Goal: Task Accomplishment & Management: Complete application form

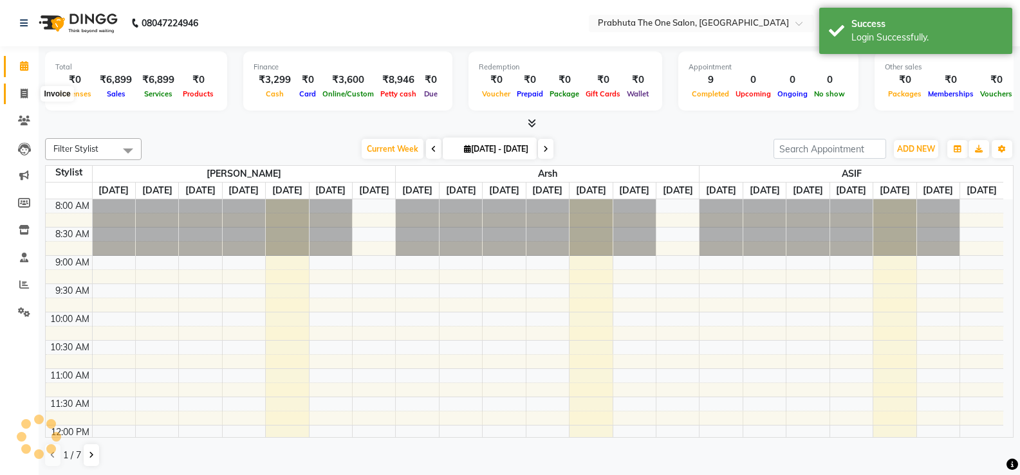
click at [21, 92] on icon at bounding box center [24, 94] width 7 height 10
select select "service"
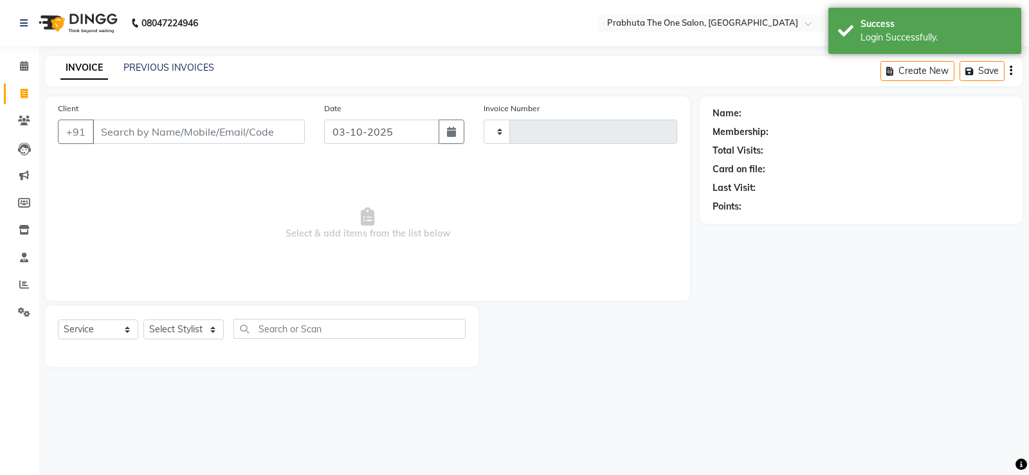
type input "1438"
select select "5326"
click at [196, 134] on input "Client" at bounding box center [199, 132] width 212 height 24
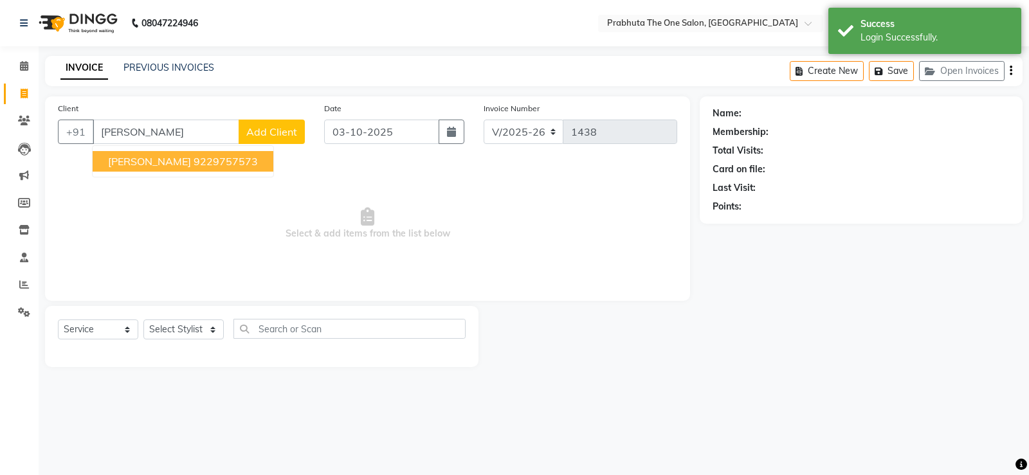
click at [194, 167] on ngb-highlight "9229757573" at bounding box center [226, 161] width 64 height 13
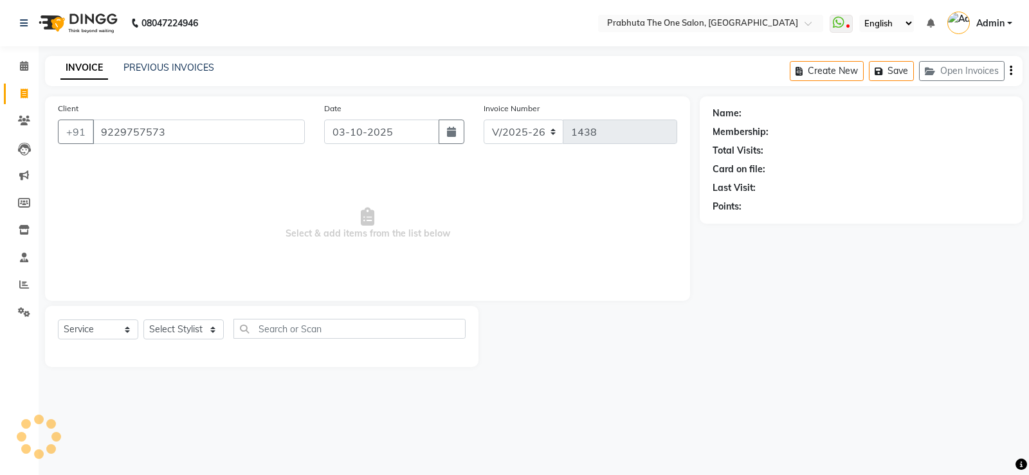
type input "9229757573"
select select "1: Object"
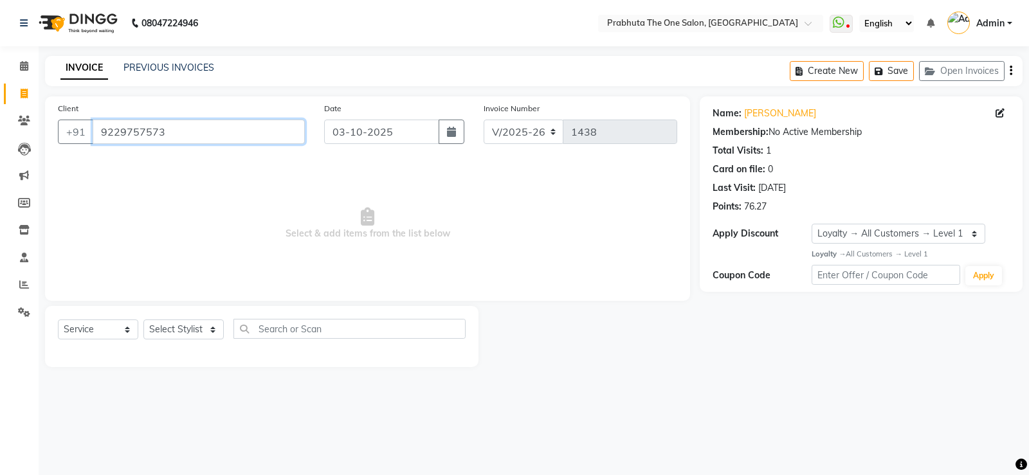
click at [180, 131] on input "9229757573" at bounding box center [199, 132] width 212 height 24
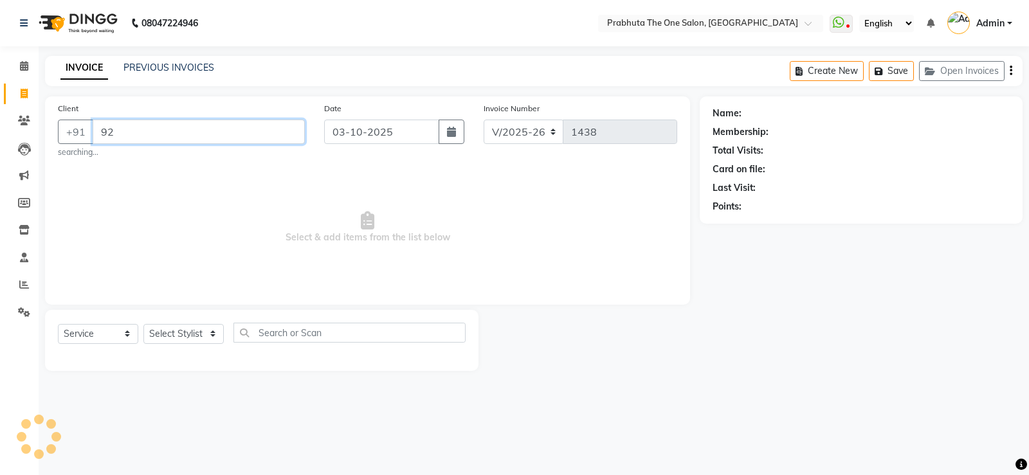
type input "9"
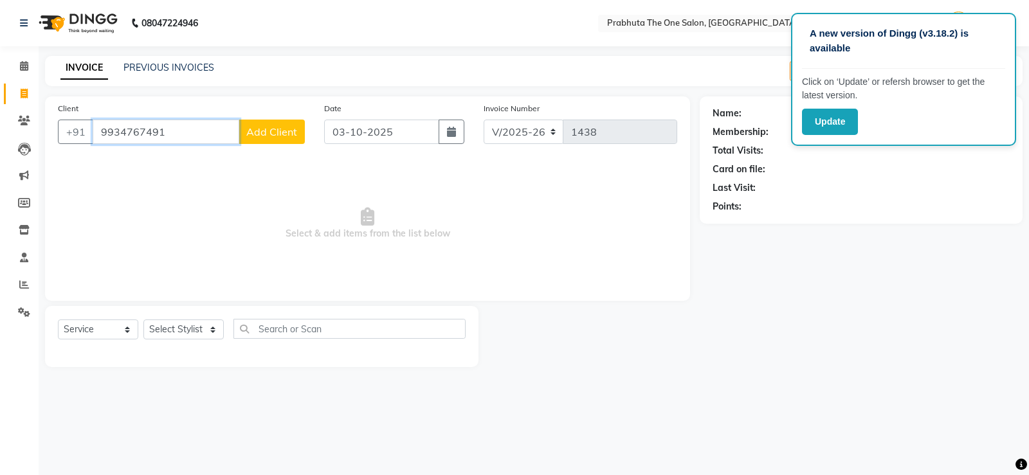
type input "9934767491"
click at [279, 135] on span "Add Client" at bounding box center [271, 131] width 51 height 13
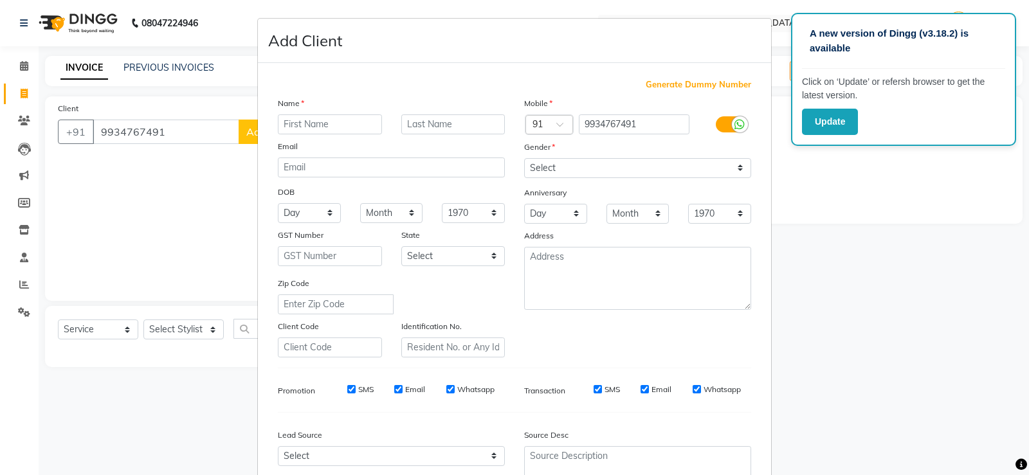
click at [341, 117] on input "text" at bounding box center [330, 125] width 104 height 20
type input "[PERSON_NAME]"
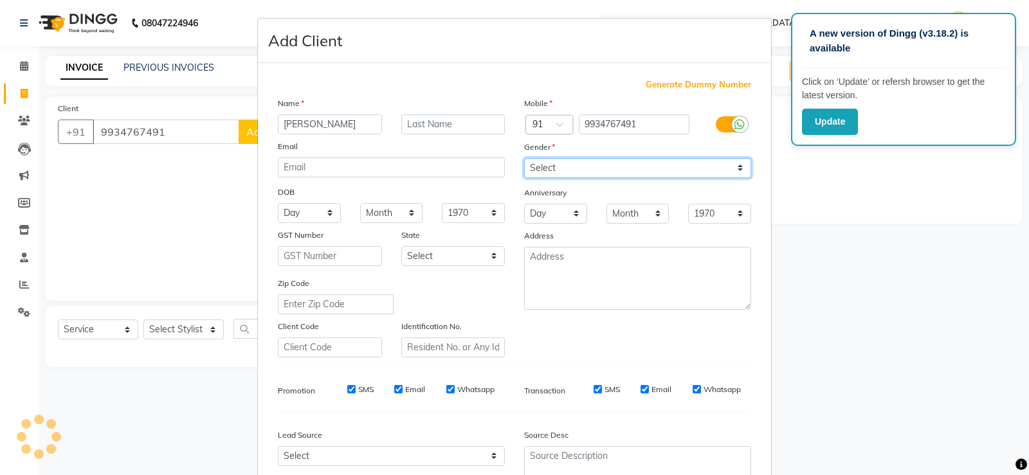
click at [567, 166] on select "Select [DEMOGRAPHIC_DATA] [DEMOGRAPHIC_DATA] Other Prefer Not To Say" at bounding box center [637, 168] width 227 height 20
select select "[DEMOGRAPHIC_DATA]"
click at [524, 158] on select "Select [DEMOGRAPHIC_DATA] [DEMOGRAPHIC_DATA] Other Prefer Not To Say" at bounding box center [637, 168] width 227 height 20
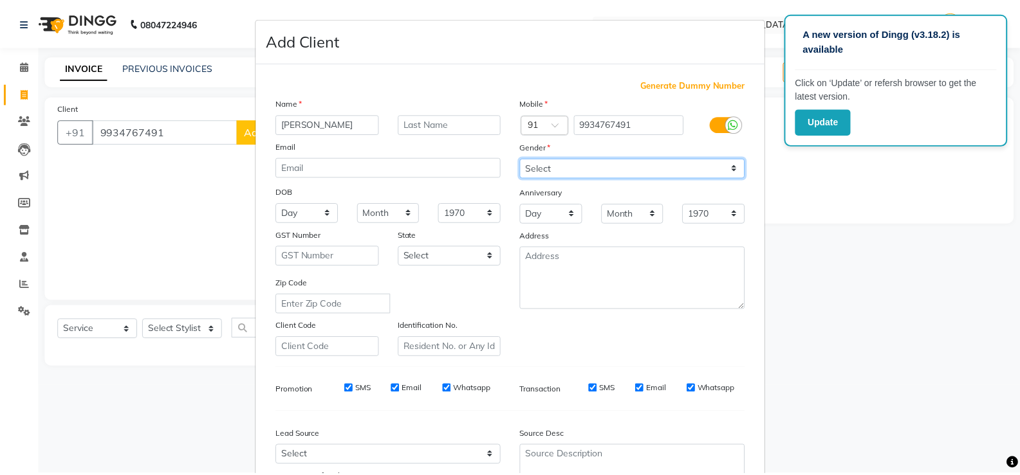
scroll to position [118, 0]
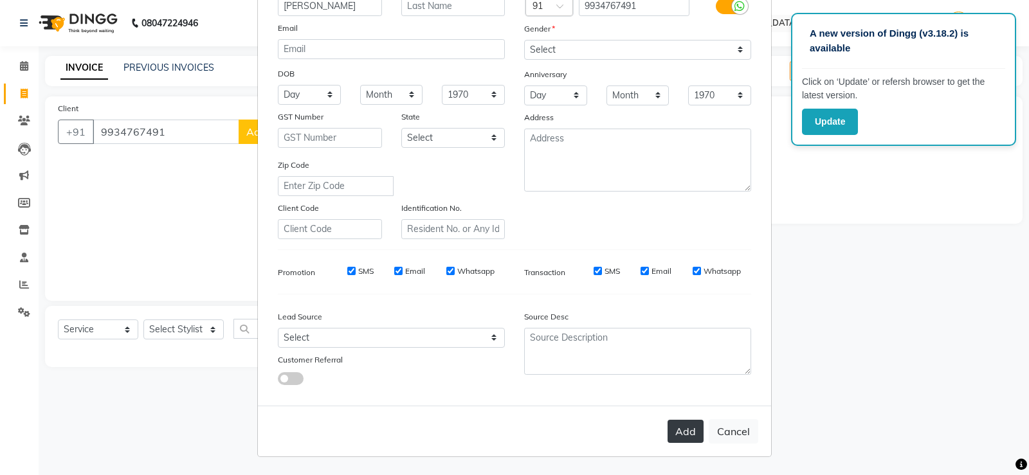
click at [685, 435] on button "Add" at bounding box center [686, 431] width 36 height 23
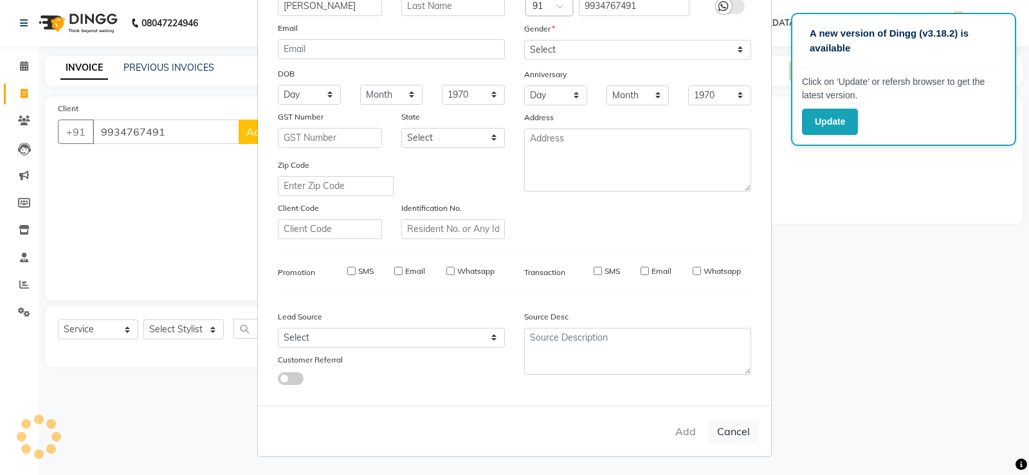
select select
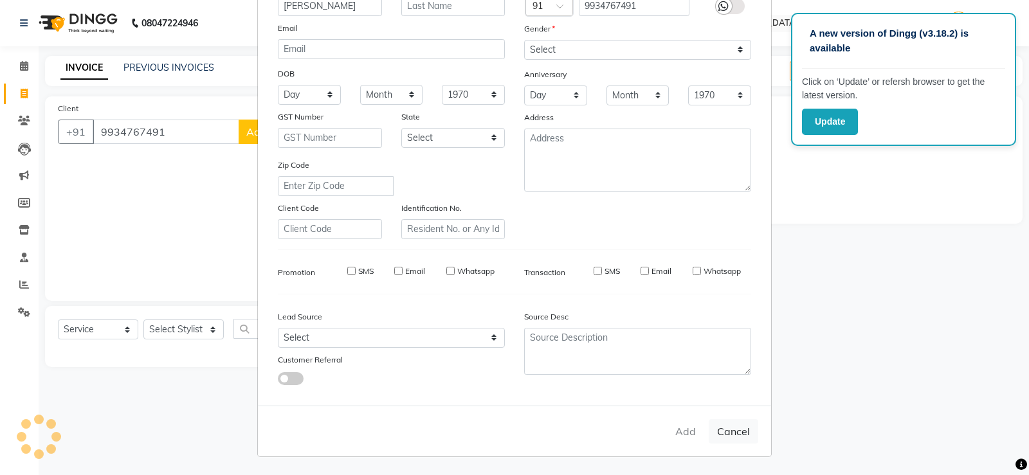
select select
checkbox input "false"
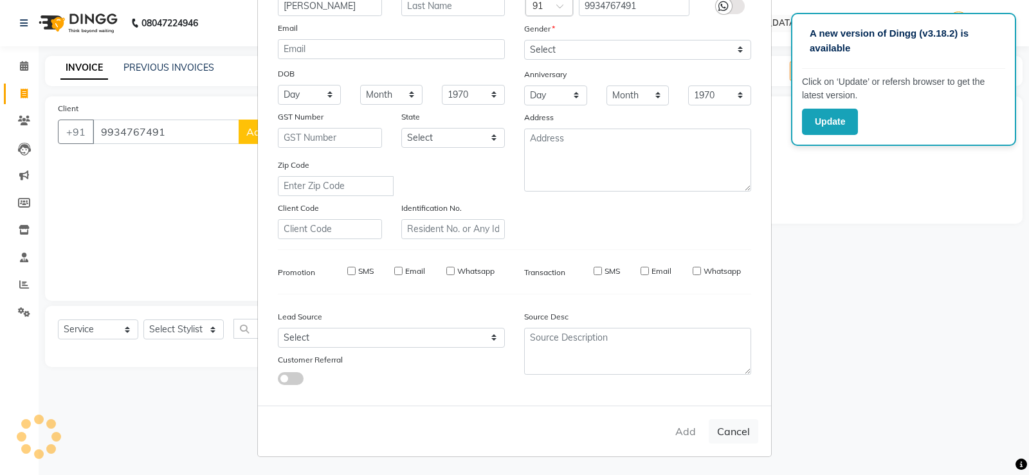
checkbox input "false"
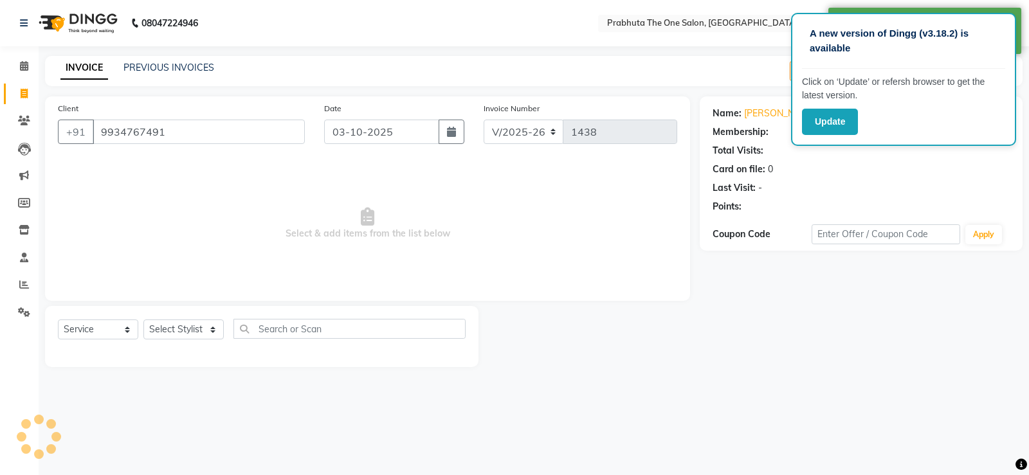
select select "1: Object"
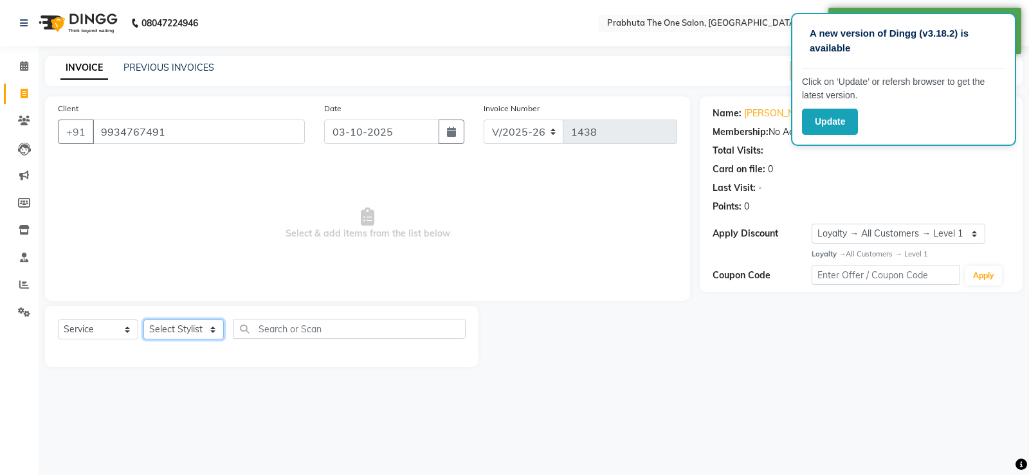
click at [198, 327] on select "Select Stylist [PERSON_NAME] [PERSON_NAME] ausween [PERSON_NAME] [PERSON_NAME] …" at bounding box center [183, 330] width 80 height 20
select select "82691"
click at [143, 320] on select "Select Stylist [PERSON_NAME] [PERSON_NAME] ausween [PERSON_NAME] [PERSON_NAME] …" at bounding box center [183, 330] width 80 height 20
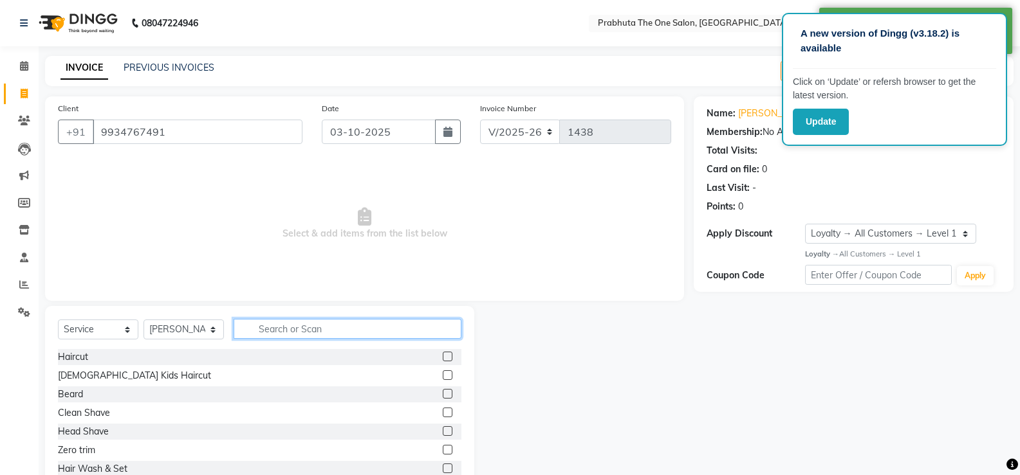
click at [306, 326] on input "text" at bounding box center [348, 329] width 228 height 20
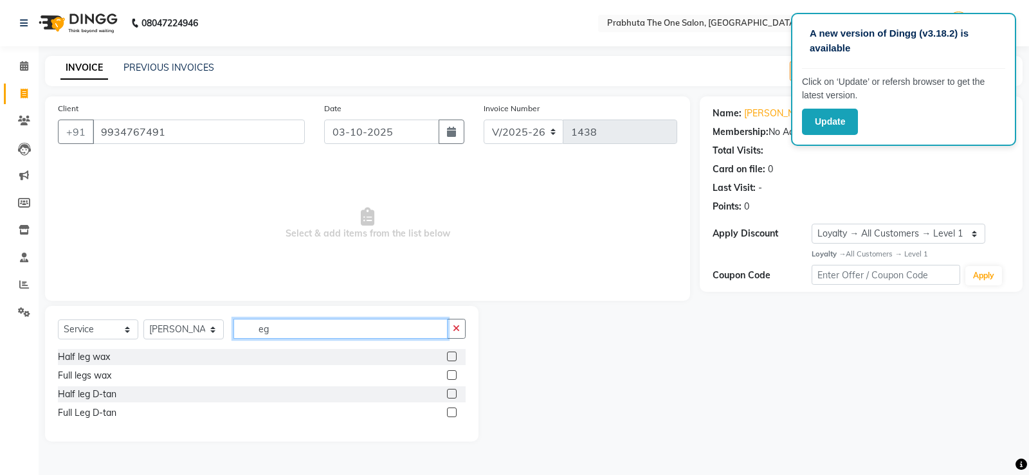
type input "e"
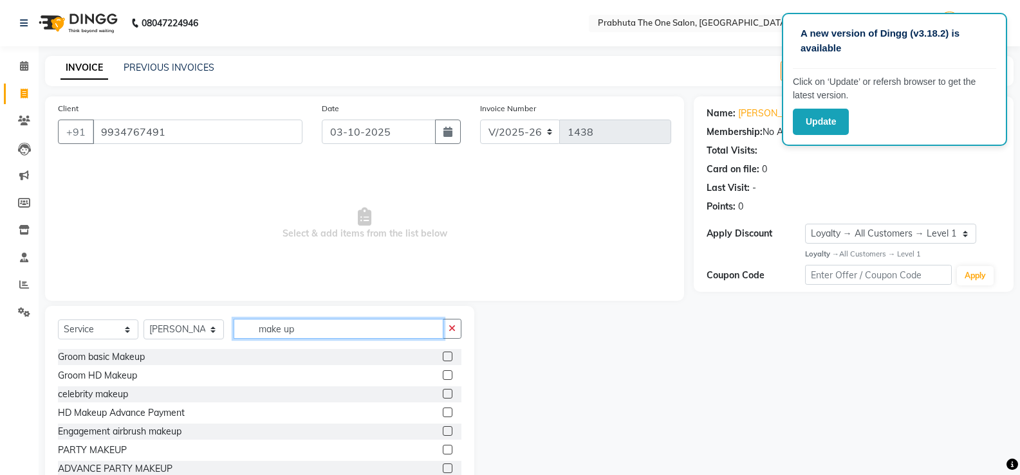
type input "make up"
click at [443, 432] on label at bounding box center [448, 432] width 10 height 10
click at [443, 432] on input "checkbox" at bounding box center [447, 432] width 8 height 8
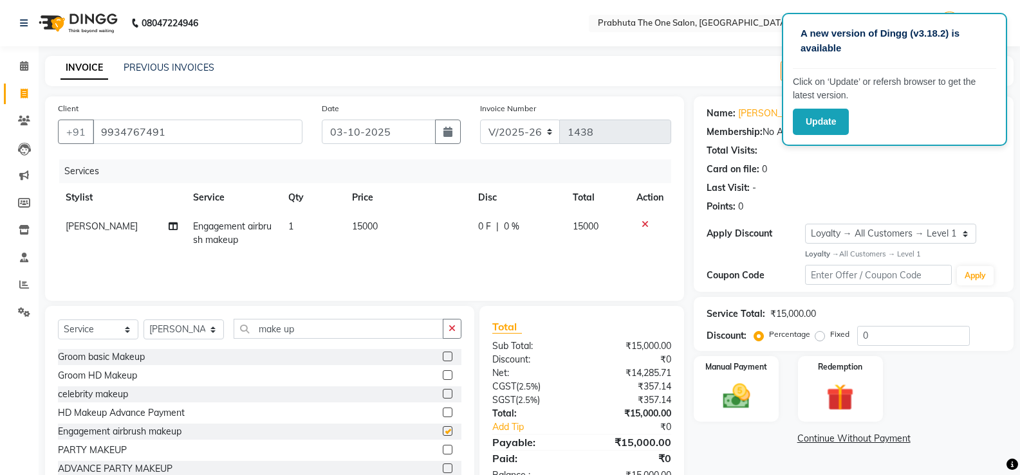
checkbox input "false"
click at [489, 228] on span "0 F" at bounding box center [484, 227] width 13 height 14
select select "82691"
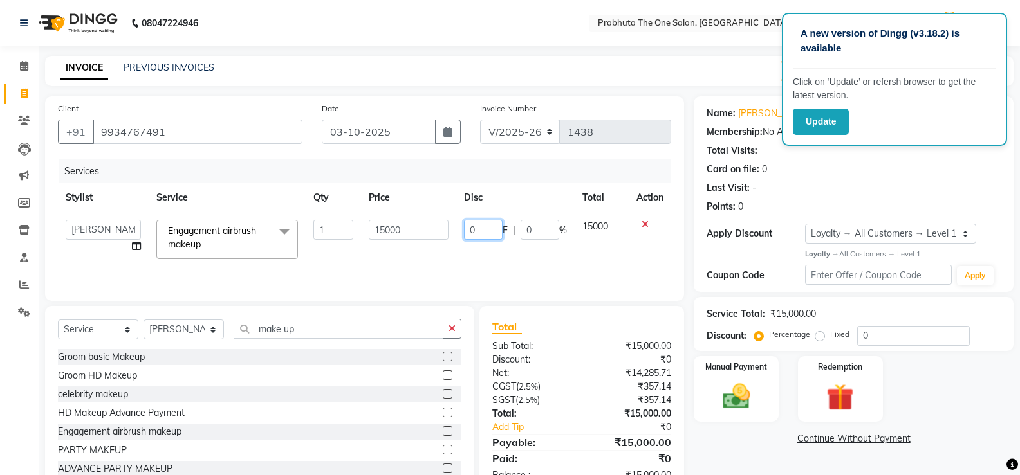
click at [489, 228] on input "0" at bounding box center [483, 230] width 39 height 20
type input "7"
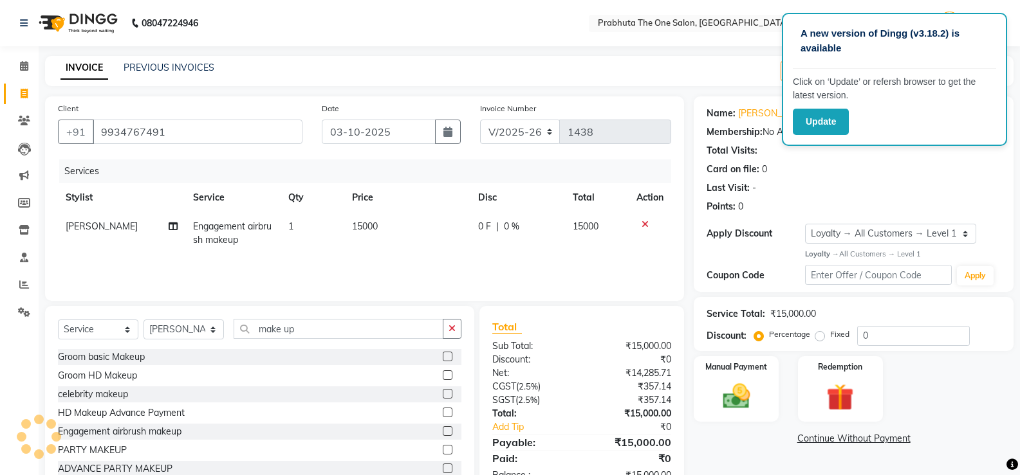
click at [428, 222] on td "15000" at bounding box center [407, 233] width 126 height 42
select select "82691"
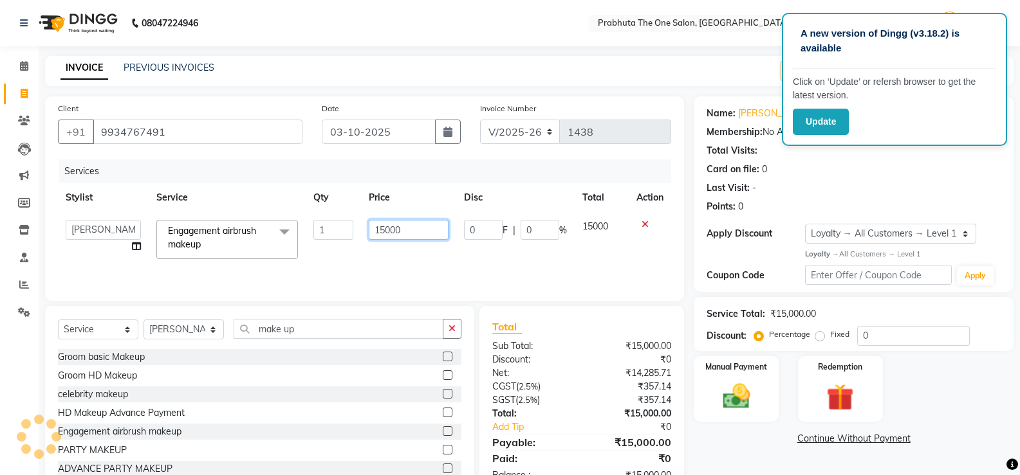
click at [428, 222] on input "15000" at bounding box center [409, 230] width 80 height 20
type input "10000"
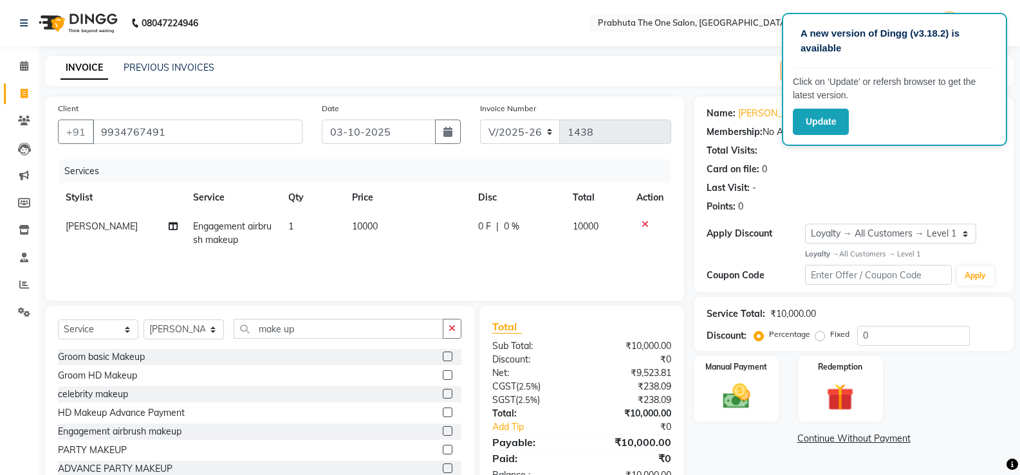
click at [498, 225] on div "0 F | 0 %" at bounding box center [518, 227] width 80 height 14
select select "82691"
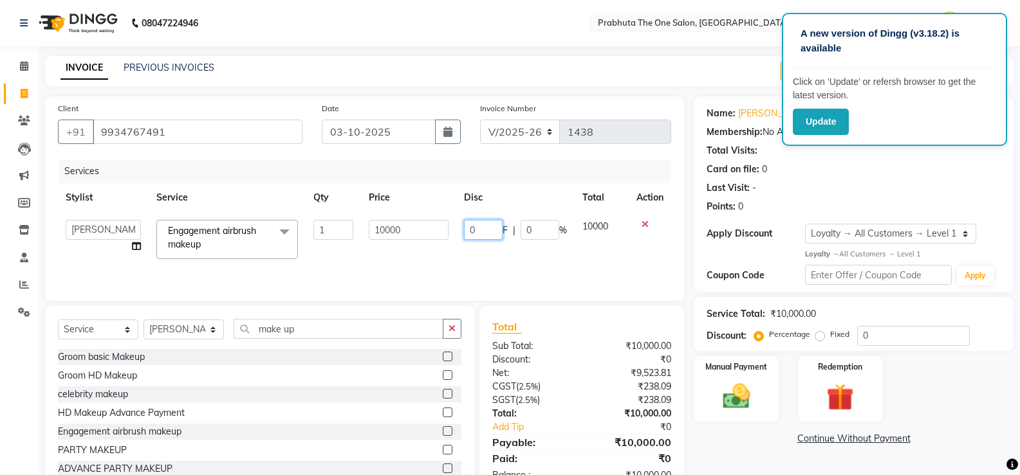
click at [498, 225] on input "0" at bounding box center [483, 230] width 39 height 20
type input "3000"
click at [507, 254] on td "3000 F | 0 %" at bounding box center [515, 239] width 118 height 55
select select "82691"
click at [727, 362] on label "Manual Payment" at bounding box center [736, 366] width 64 height 12
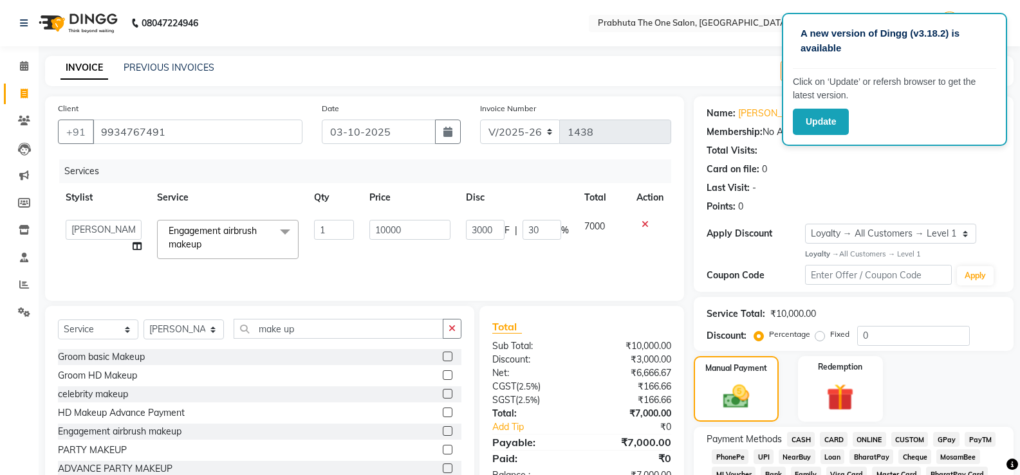
click at [943, 439] on span "GPay" at bounding box center [946, 439] width 26 height 15
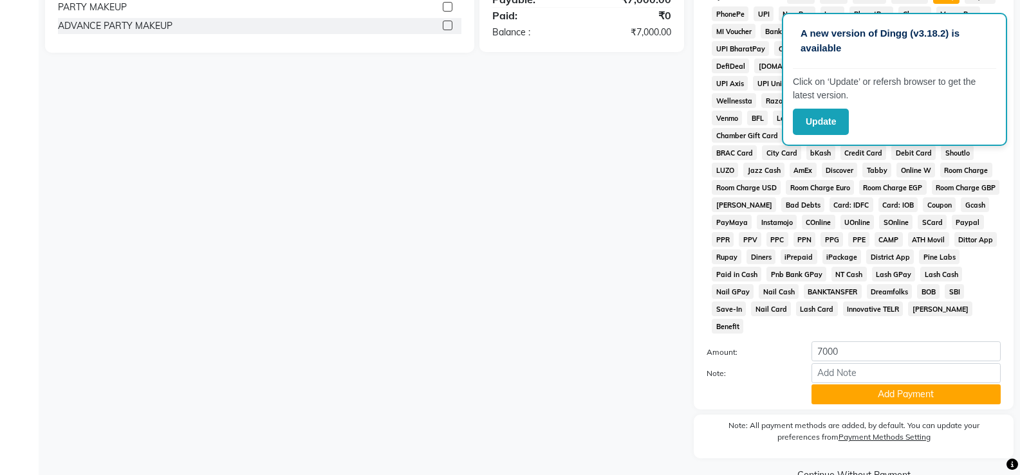
scroll to position [455, 0]
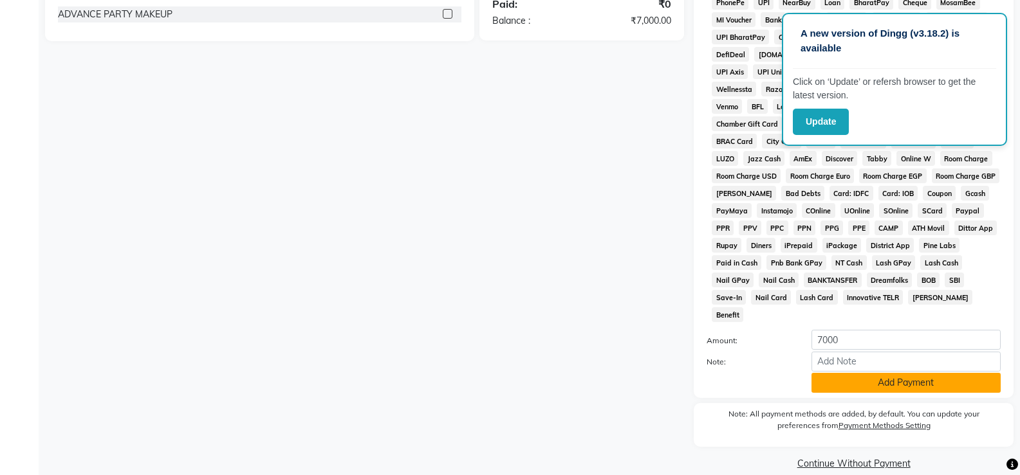
click at [952, 373] on button "Add Payment" at bounding box center [905, 383] width 189 height 20
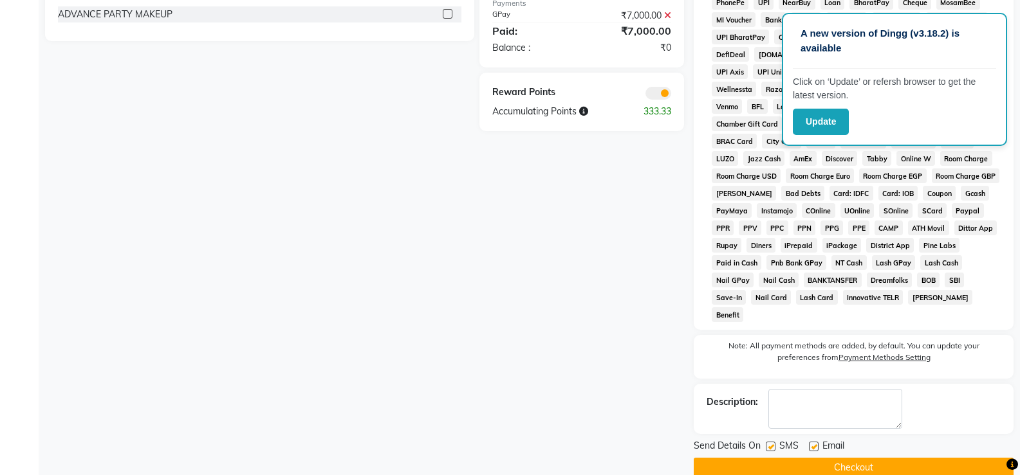
click at [972, 458] on button "Checkout" at bounding box center [854, 468] width 320 height 20
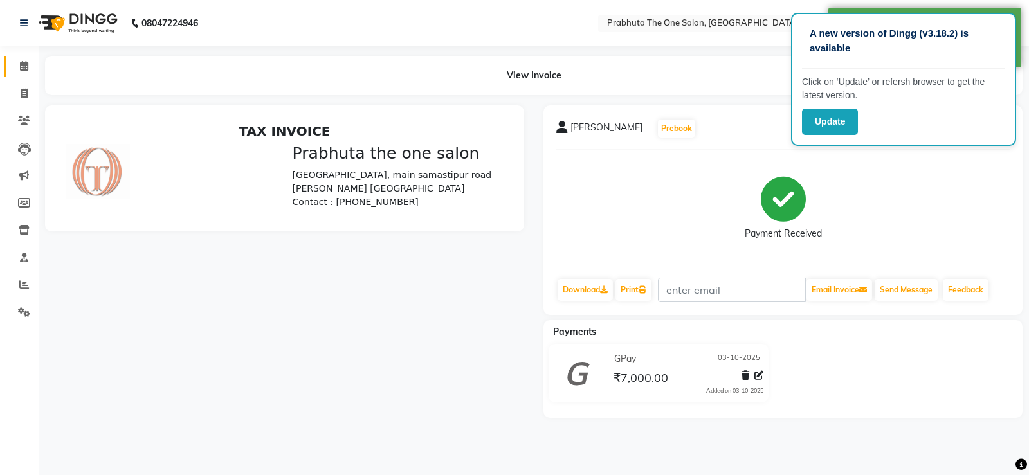
click at [22, 59] on link "Calendar" at bounding box center [19, 66] width 31 height 21
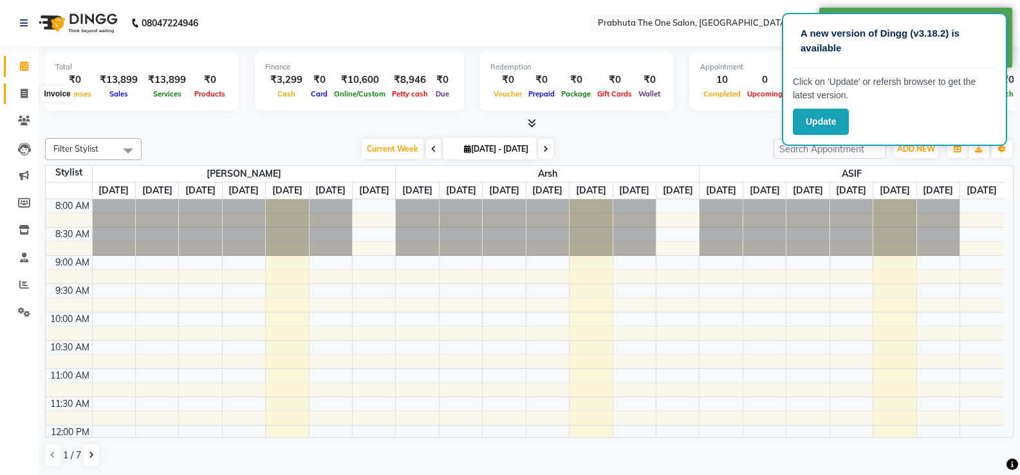
click at [22, 90] on icon at bounding box center [24, 94] width 7 height 10
select select "service"
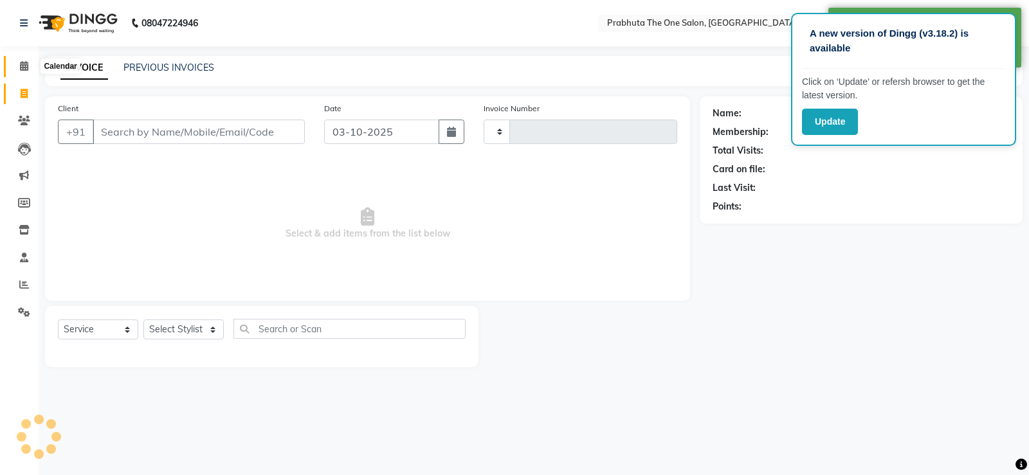
click at [22, 60] on span at bounding box center [24, 66] width 23 height 15
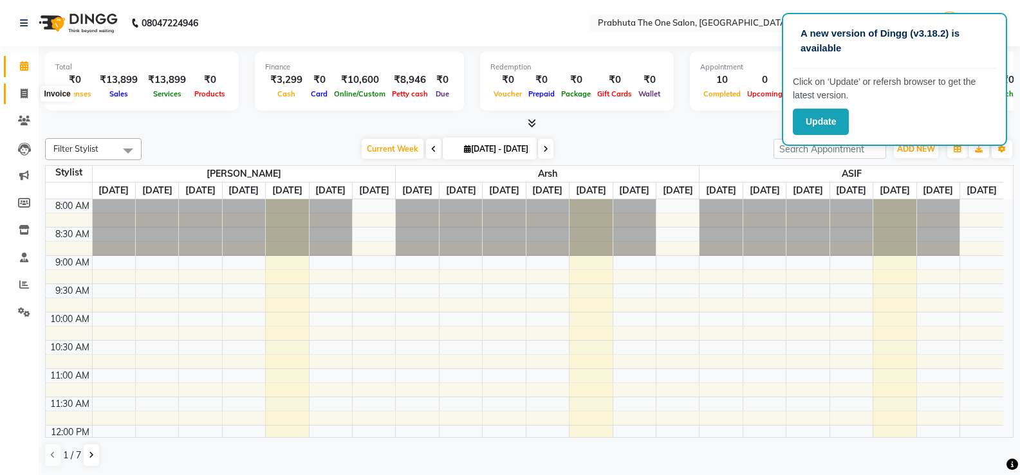
click at [30, 93] on span at bounding box center [24, 94] width 23 height 15
select select "service"
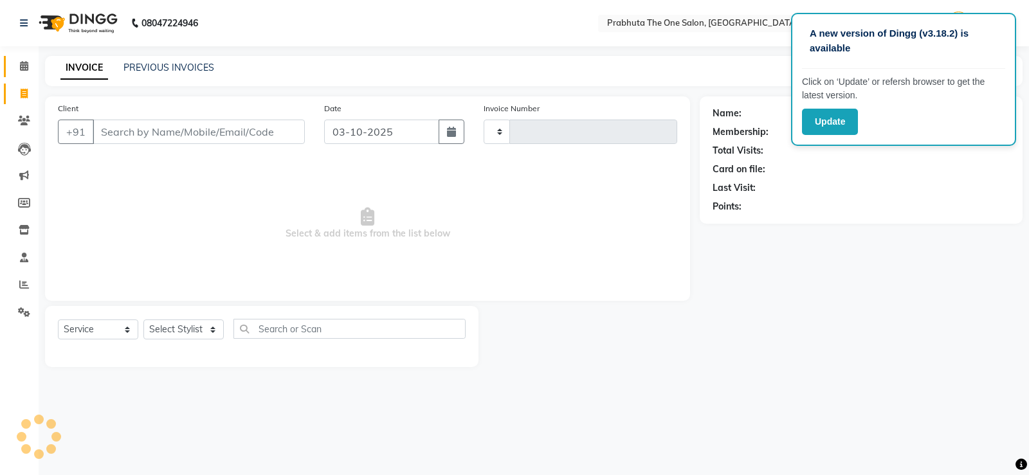
click at [27, 73] on span at bounding box center [24, 66] width 23 height 15
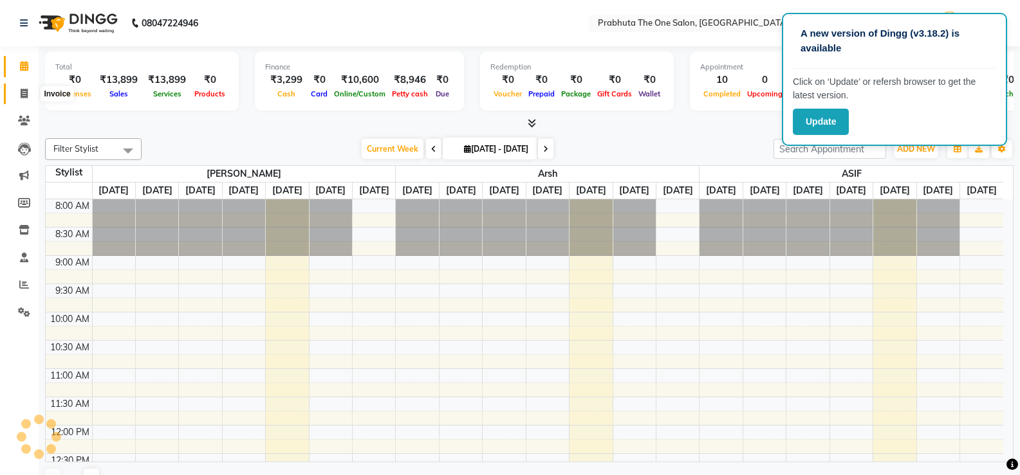
click at [17, 93] on span at bounding box center [24, 94] width 23 height 15
select select "service"
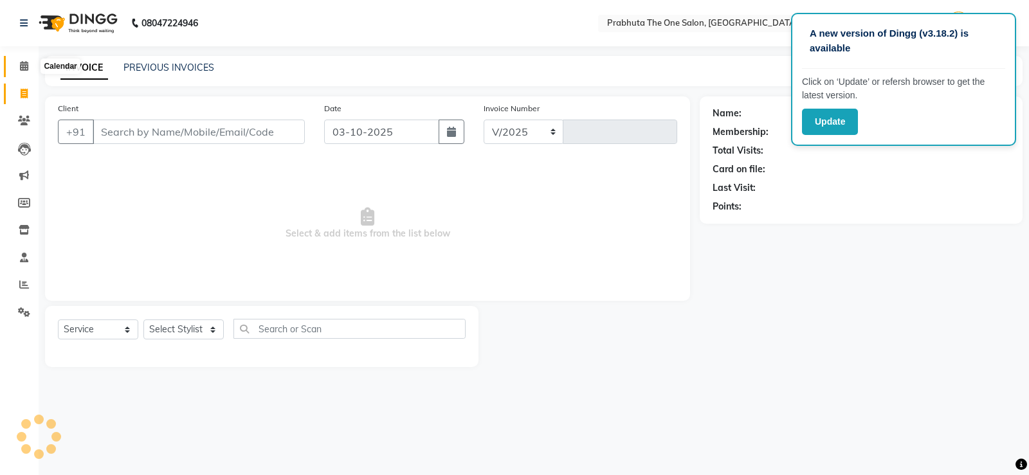
click at [24, 66] on icon at bounding box center [24, 66] width 8 height 10
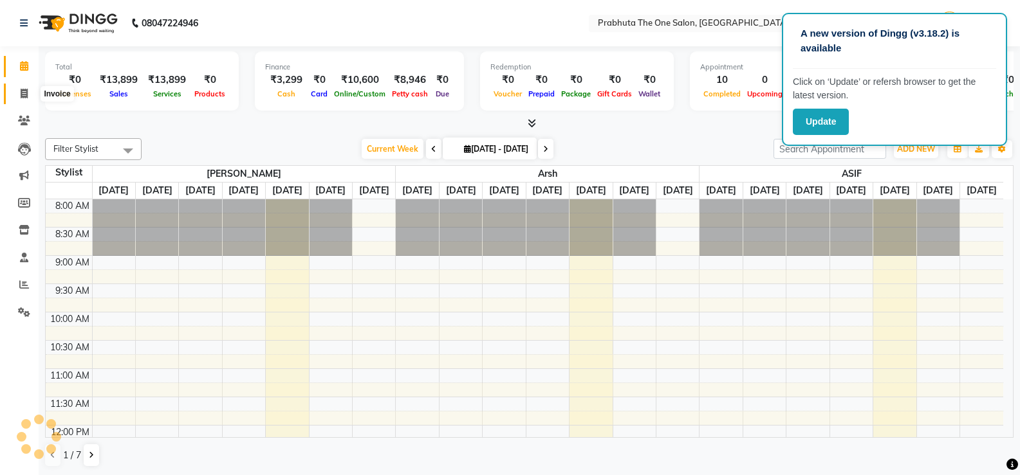
click at [28, 89] on span at bounding box center [24, 94] width 23 height 15
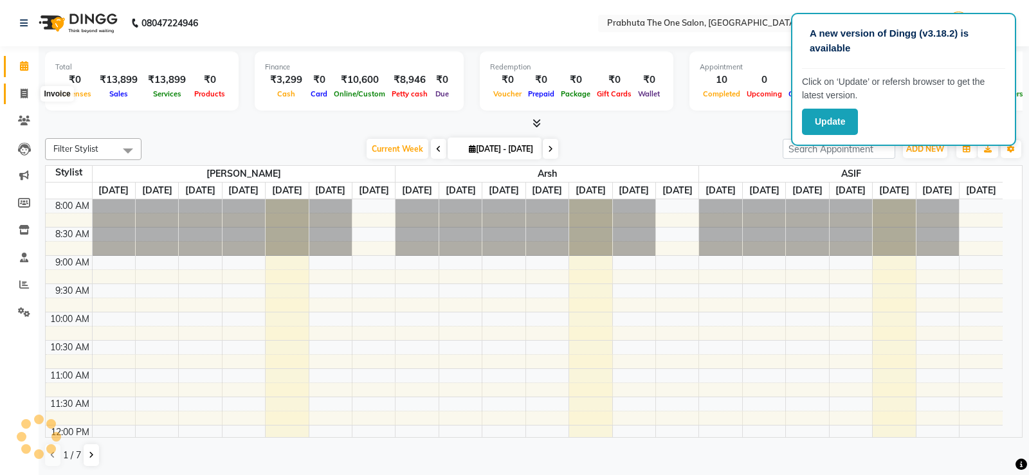
select select "service"
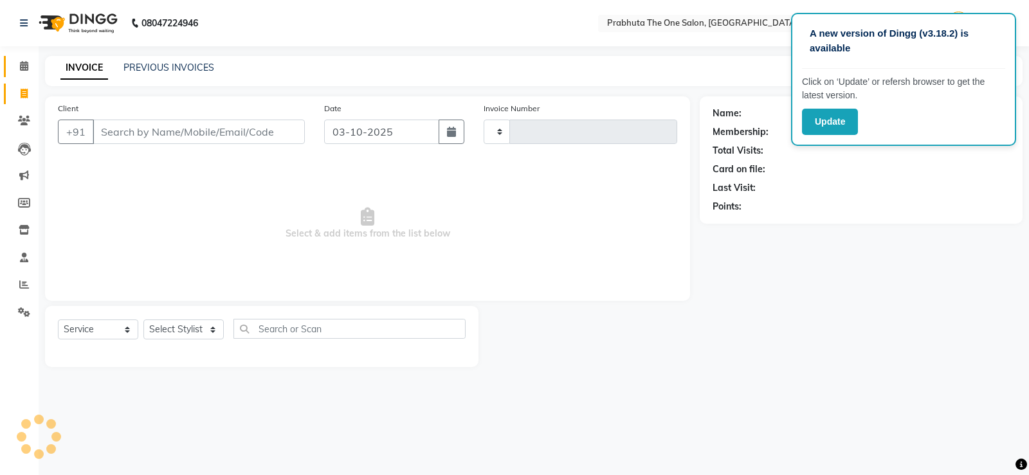
type input "1439"
select select "5326"
click at [28, 64] on icon at bounding box center [24, 66] width 8 height 10
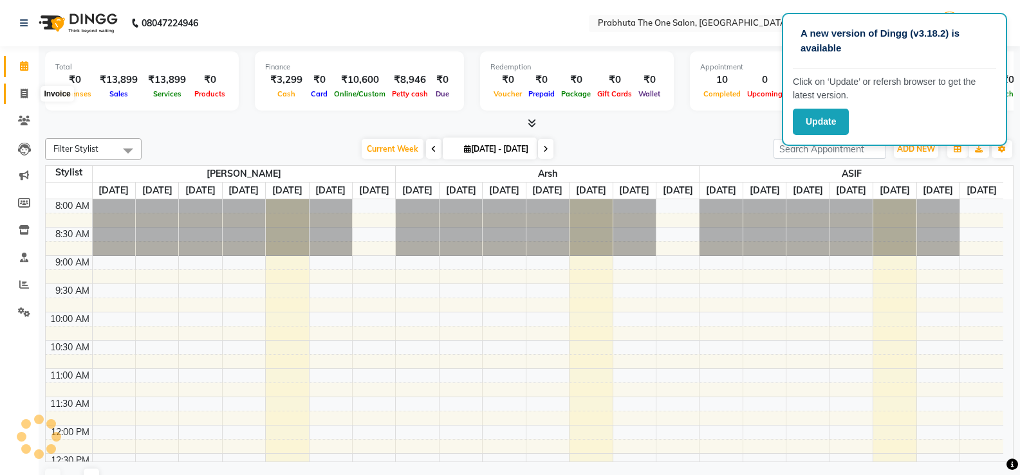
click at [28, 87] on span at bounding box center [24, 94] width 23 height 15
select select "service"
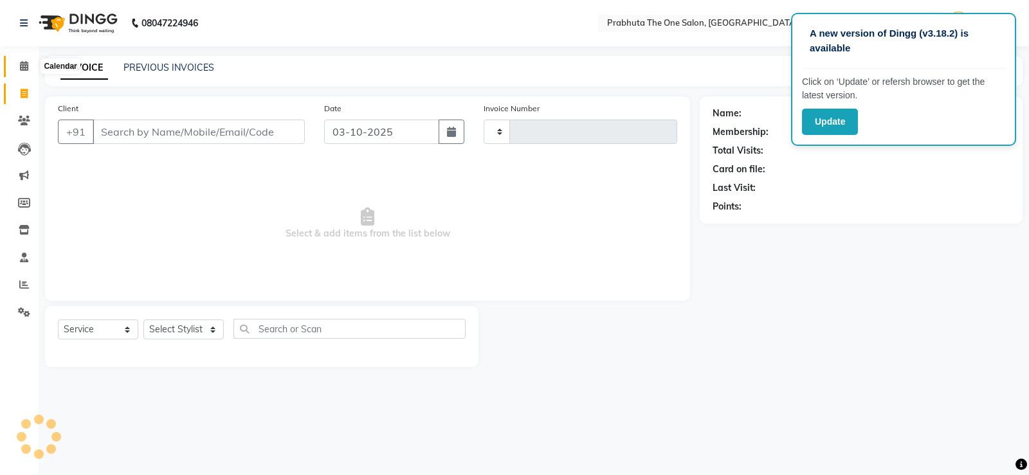
click at [30, 71] on span at bounding box center [24, 66] width 23 height 15
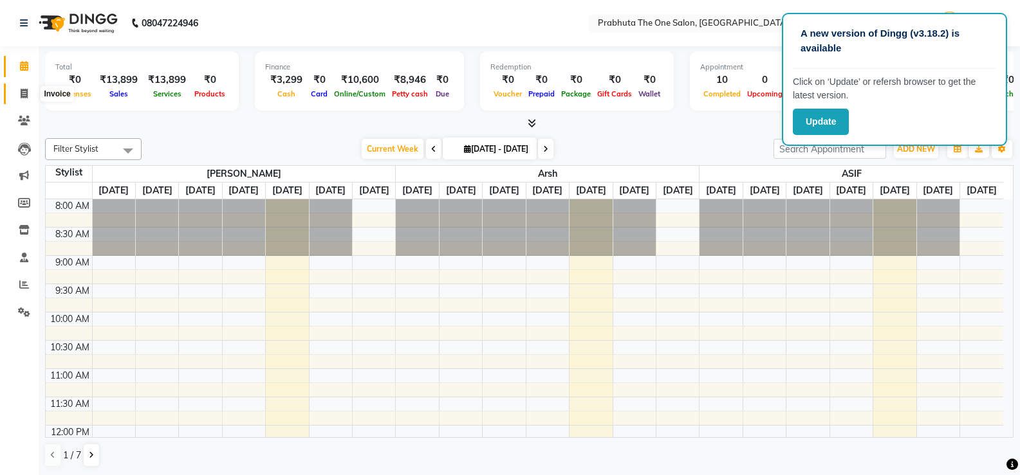
click at [23, 97] on icon at bounding box center [24, 94] width 7 height 10
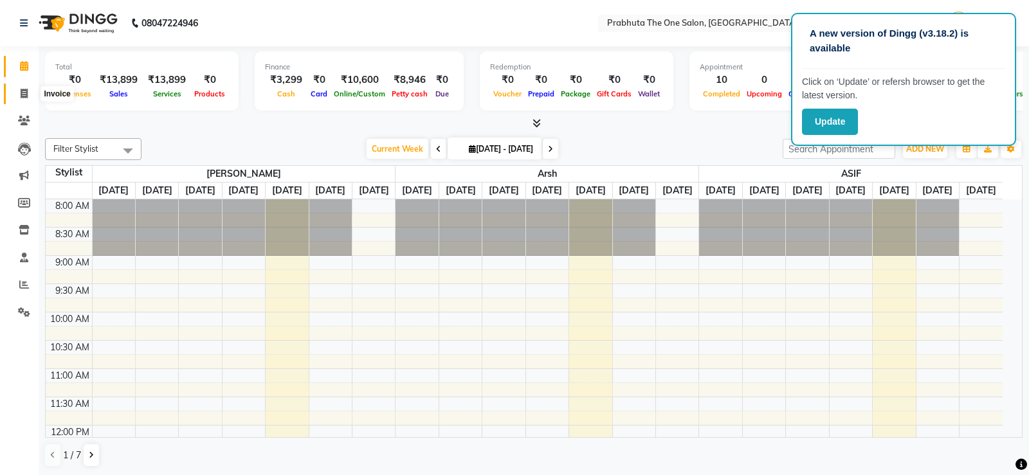
select select "service"
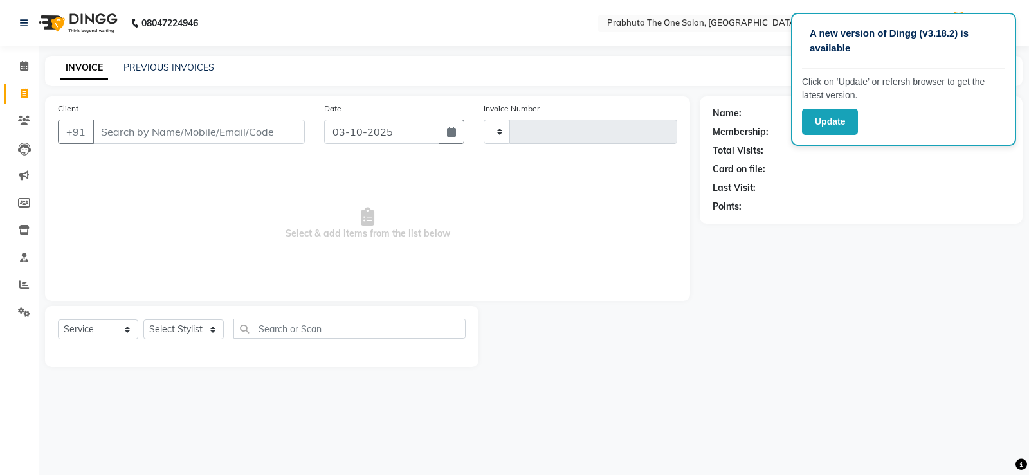
type input "1439"
select select "5326"
click at [21, 61] on icon at bounding box center [24, 66] width 8 height 10
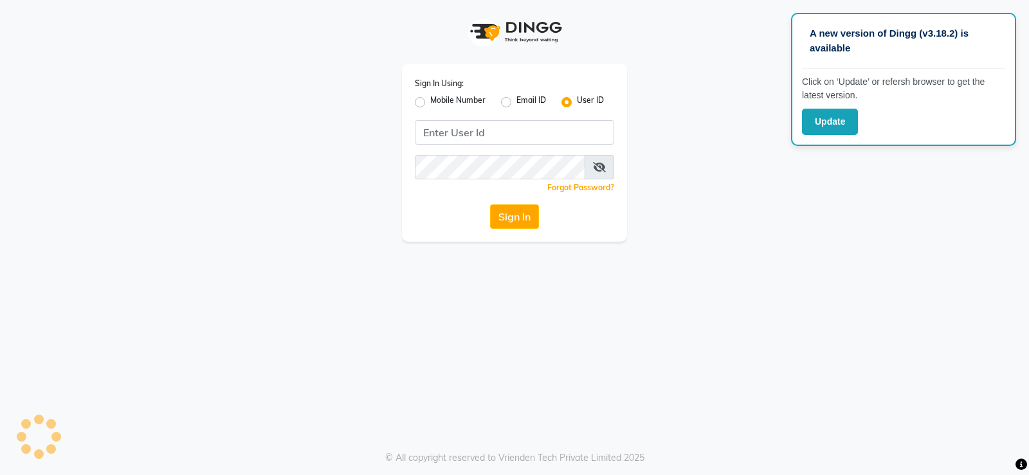
type input "prabhutasalon"
